Goal: Book appointment/travel/reservation

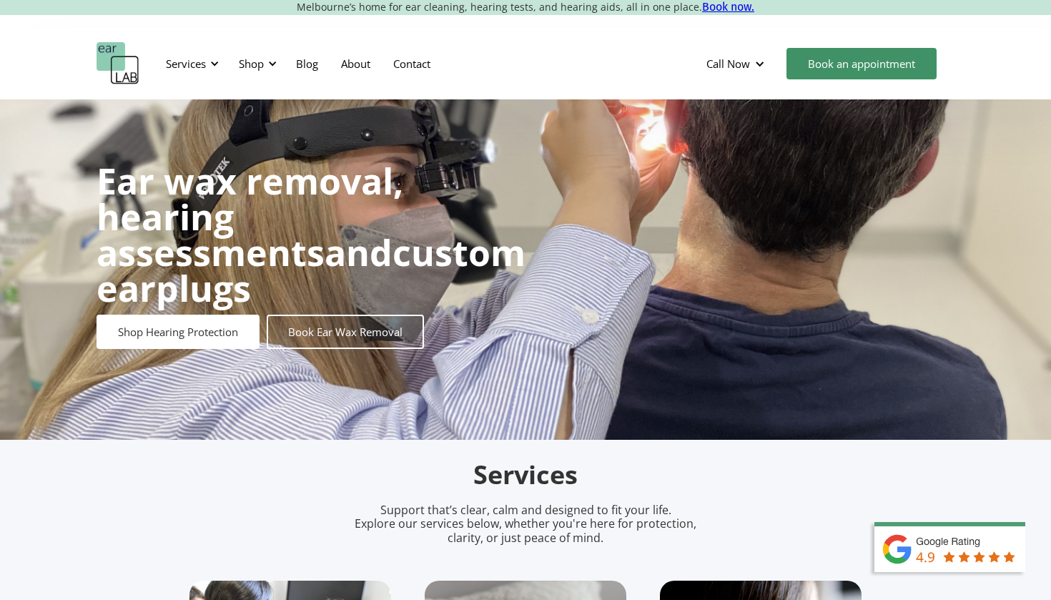
scroll to position [23, 0]
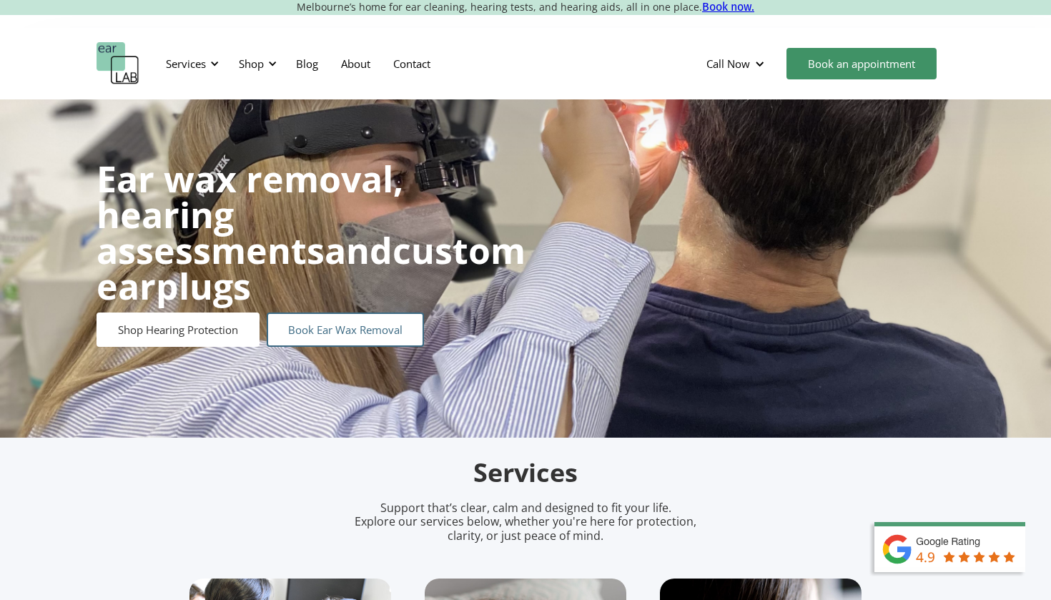
click at [335, 312] on link "Book Ear Wax Removal" at bounding box center [345, 329] width 157 height 34
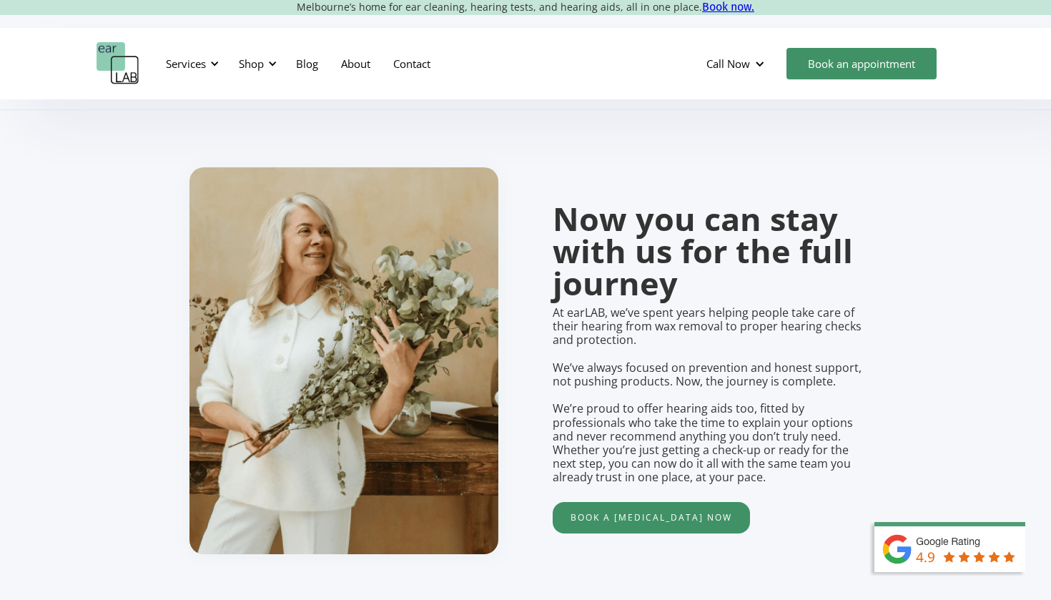
scroll to position [1045, 0]
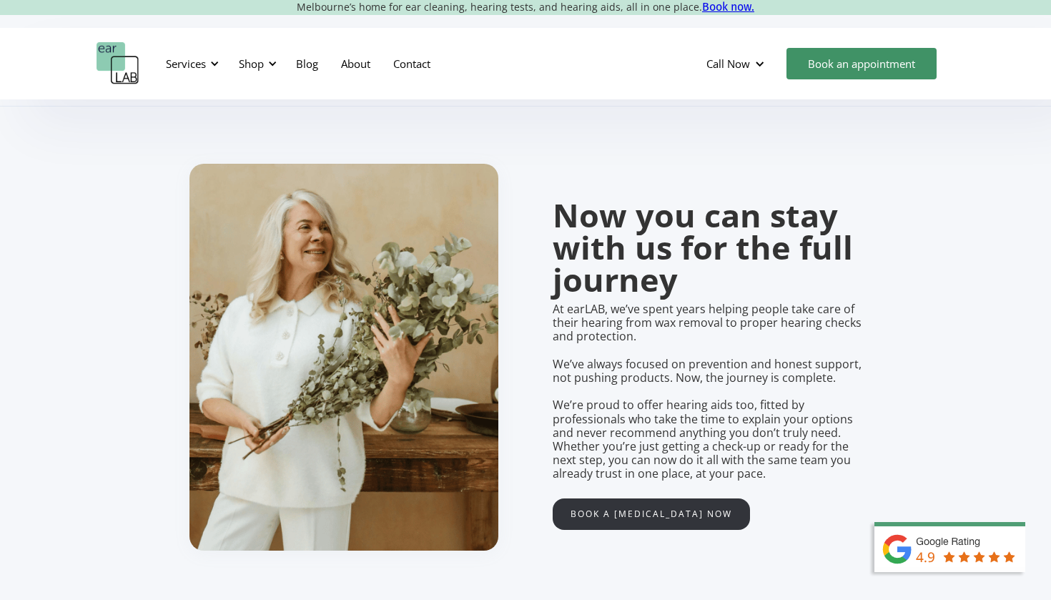
click at [586, 498] on link "Book a hearing test now" at bounding box center [651, 513] width 197 height 31
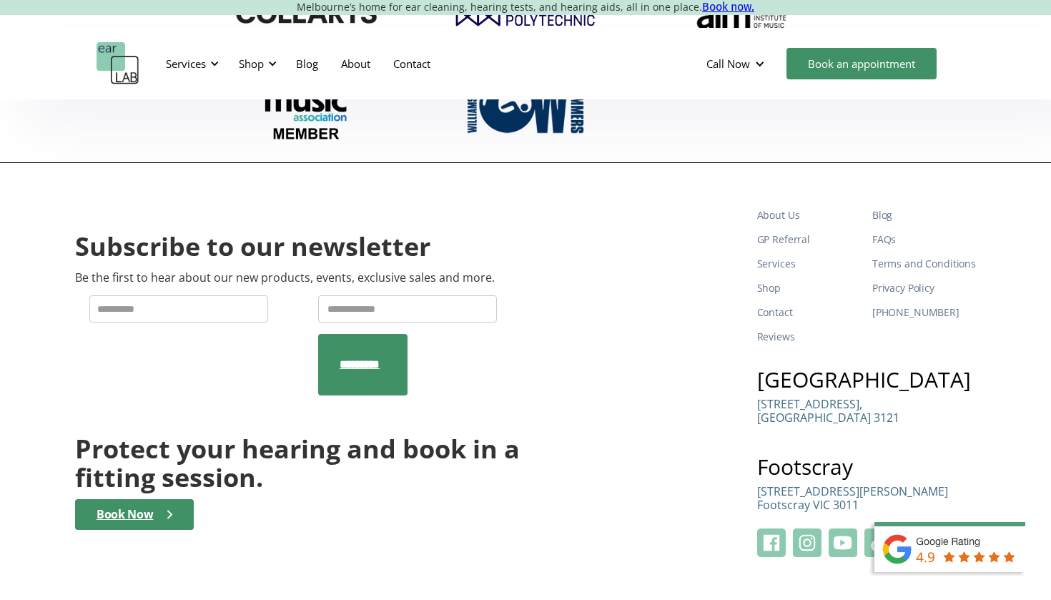
scroll to position [4841, 0]
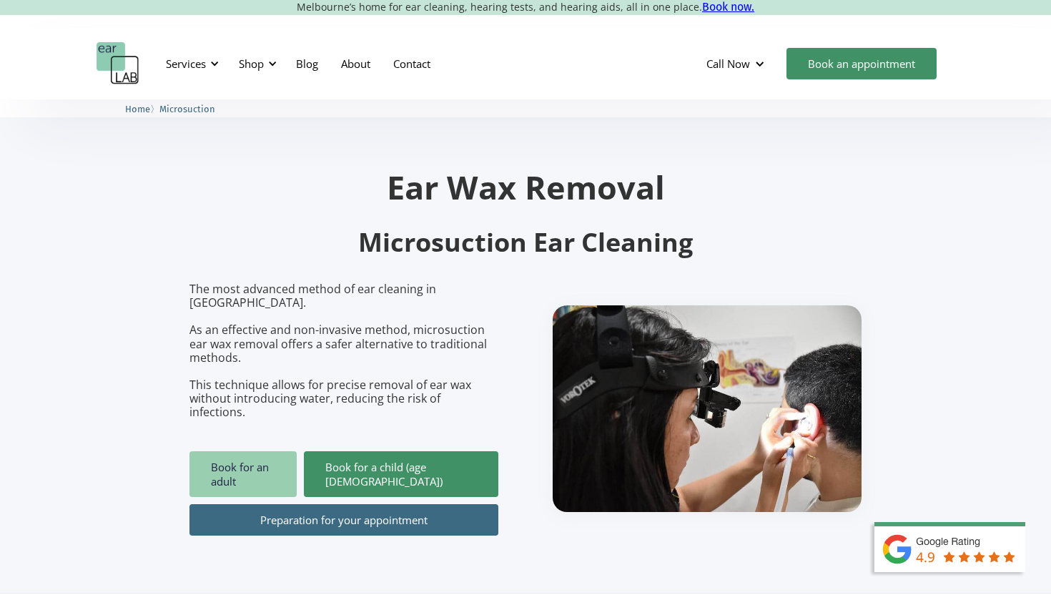
click at [291, 451] on link "Book for an adult" at bounding box center [242, 474] width 107 height 46
click at [393, 504] on link "Preparation for your appointment" at bounding box center [343, 519] width 309 height 31
click at [338, 504] on link "Preparation for your appointment" at bounding box center [343, 519] width 309 height 31
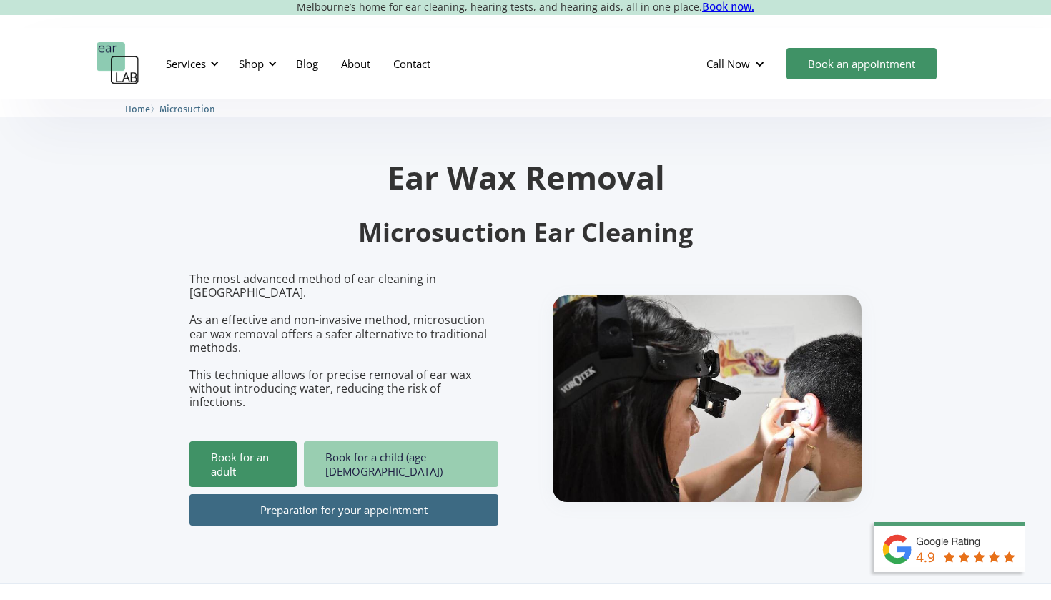
click at [363, 441] on link "Book for a child (age [DEMOGRAPHIC_DATA])" at bounding box center [401, 464] width 194 height 46
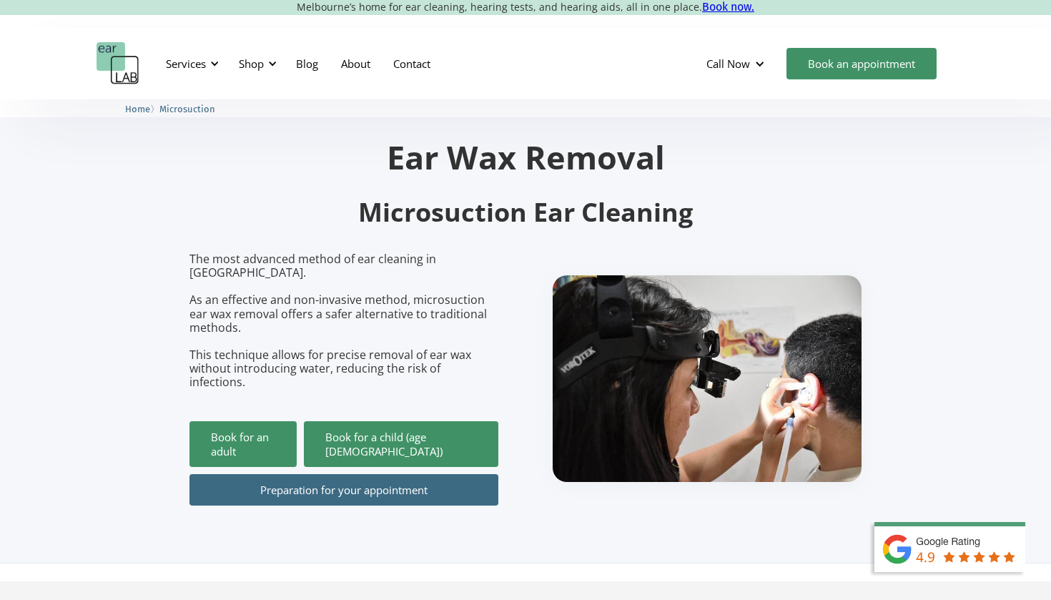
scroll to position [27, 0]
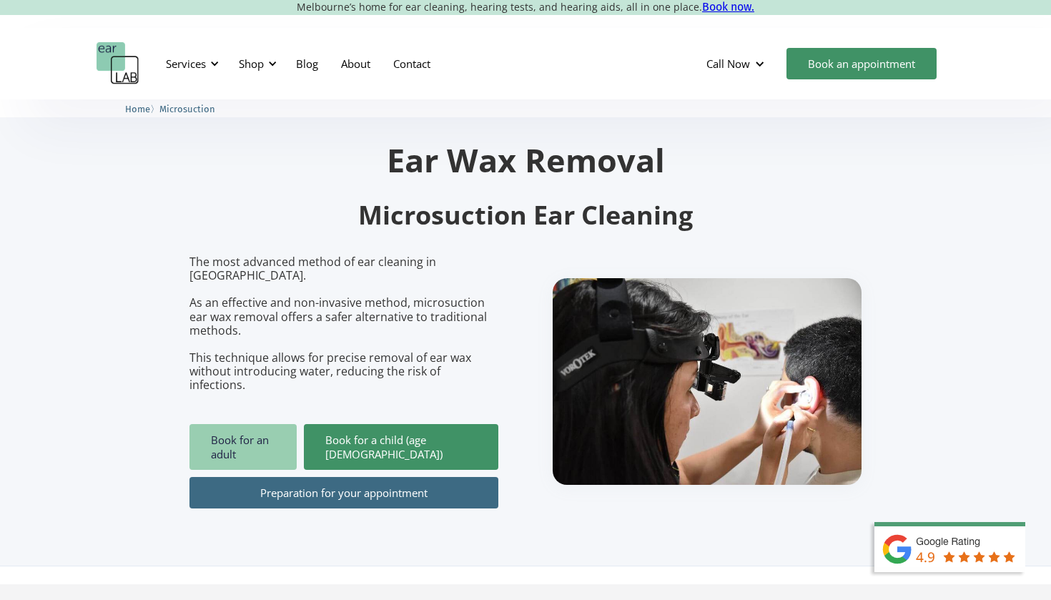
click at [290, 424] on link "Book for an adult" at bounding box center [242, 447] width 107 height 46
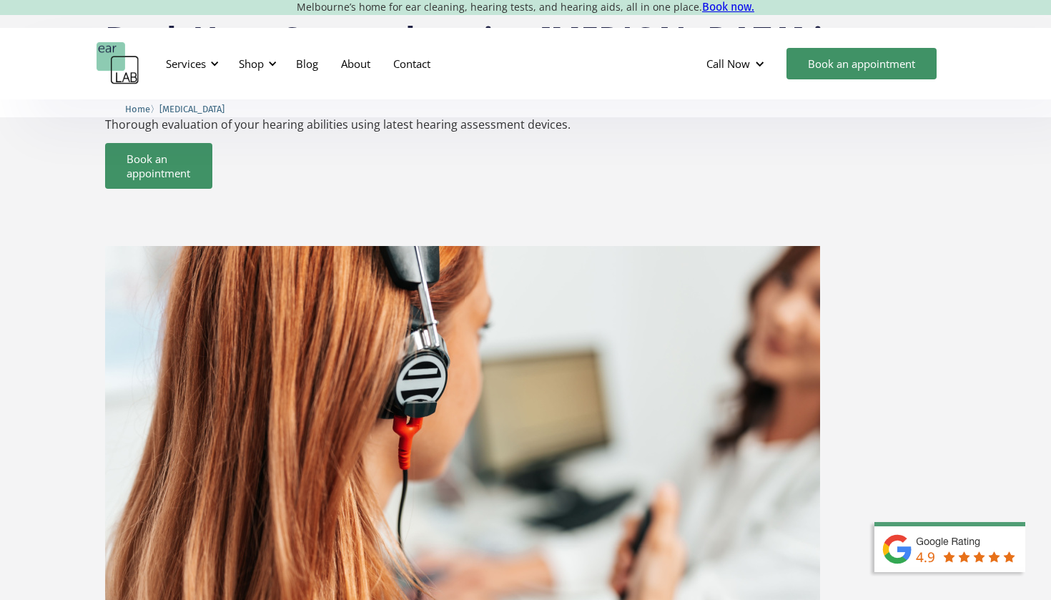
scroll to position [91, 0]
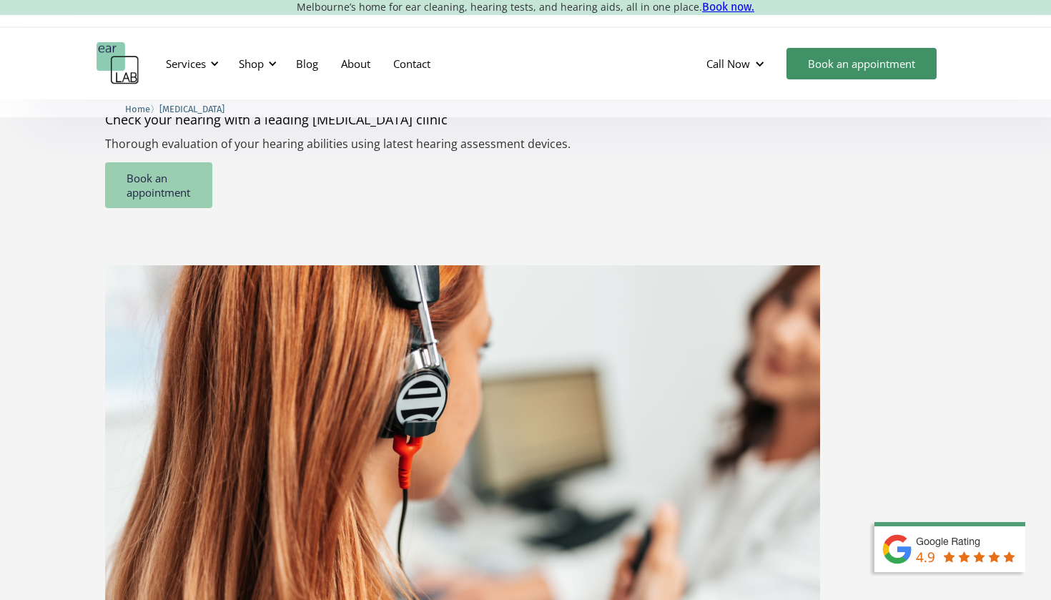
click at [182, 193] on link "Book an appointment" at bounding box center [158, 185] width 107 height 46
